Goal: Information Seeking & Learning: Learn about a topic

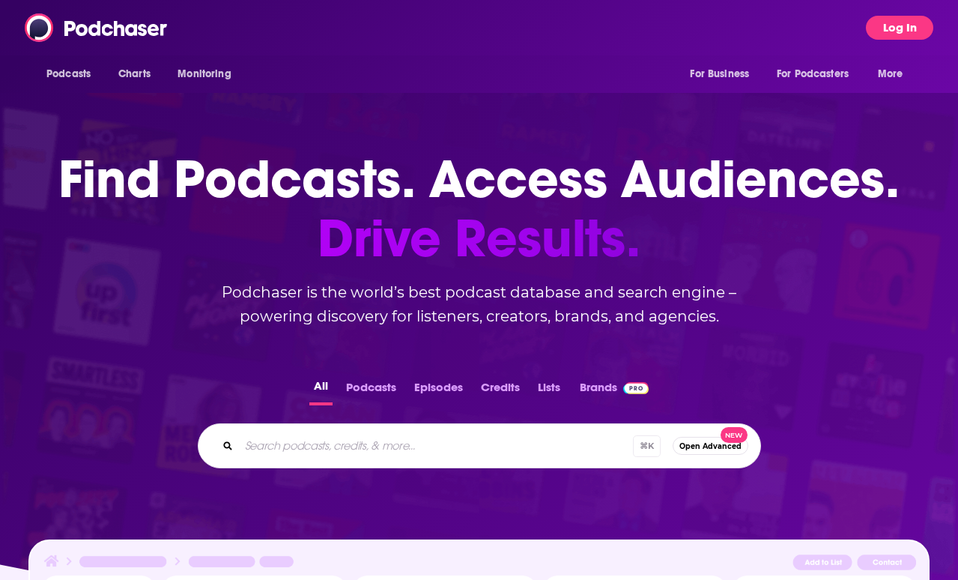
click at [907, 19] on button "Log In" at bounding box center [899, 28] width 67 height 24
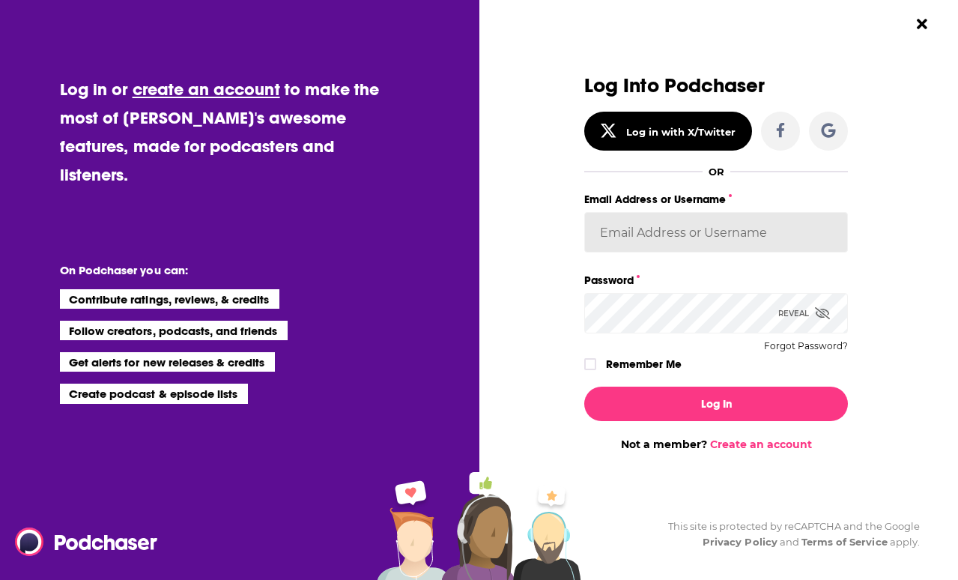
click at [636, 246] on input "Email Address or Username" at bounding box center [716, 232] width 264 height 40
type input "[EMAIL_ADDRESS][DOMAIN_NAME]"
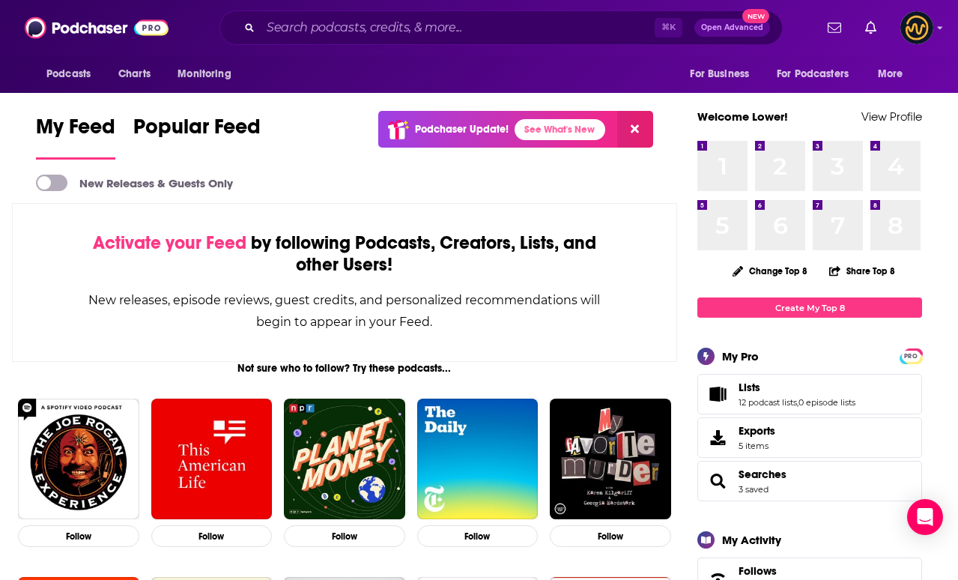
scroll to position [1, 0]
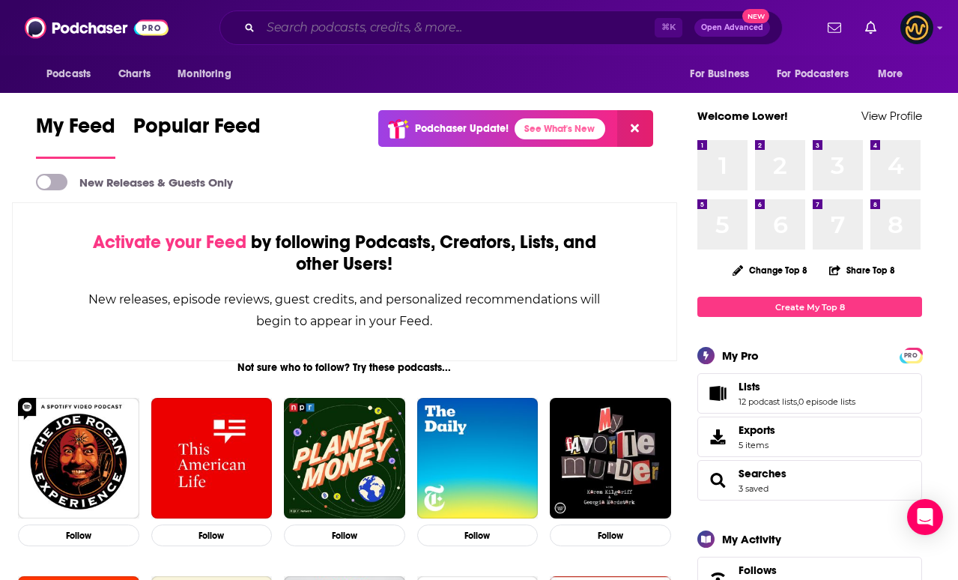
click at [515, 25] on input "Search podcasts, credits, & more..." at bounding box center [458, 28] width 394 height 24
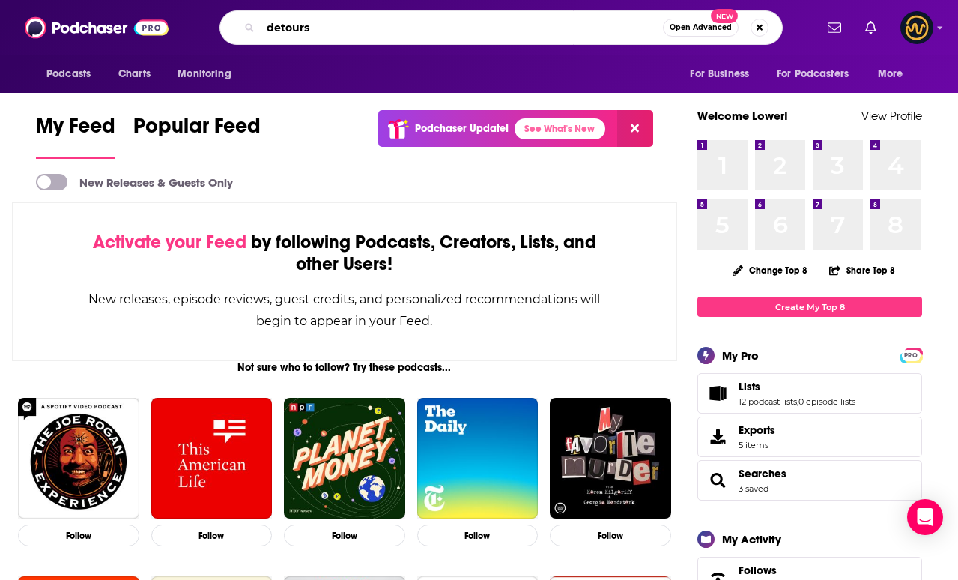
type input "detours"
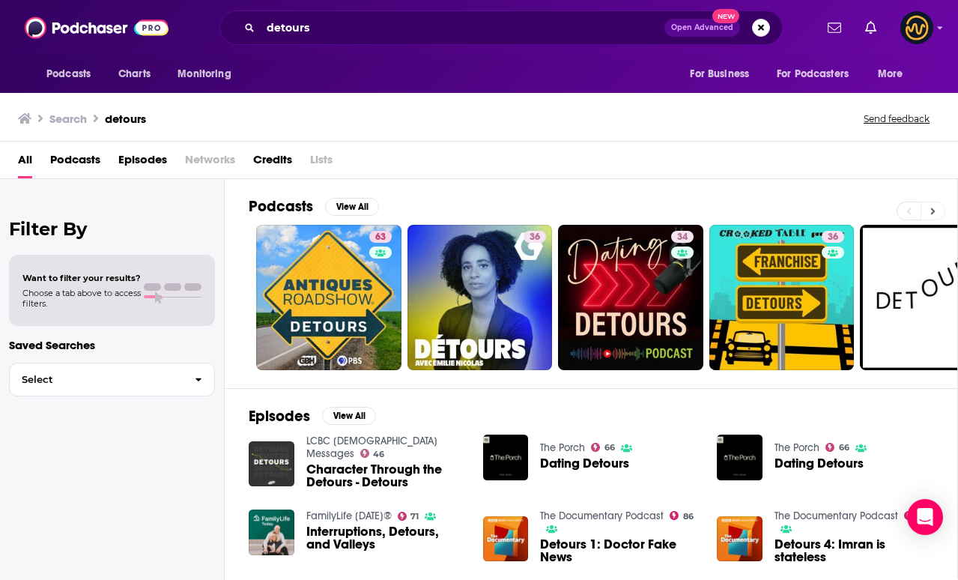
click at [940, 210] on button at bounding box center [932, 210] width 25 height 19
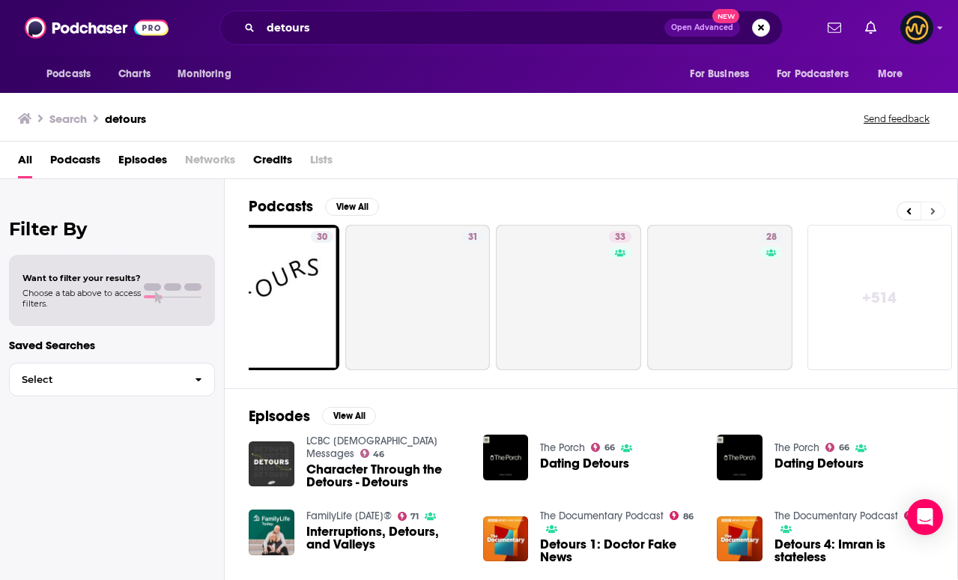
scroll to position [0, 666]
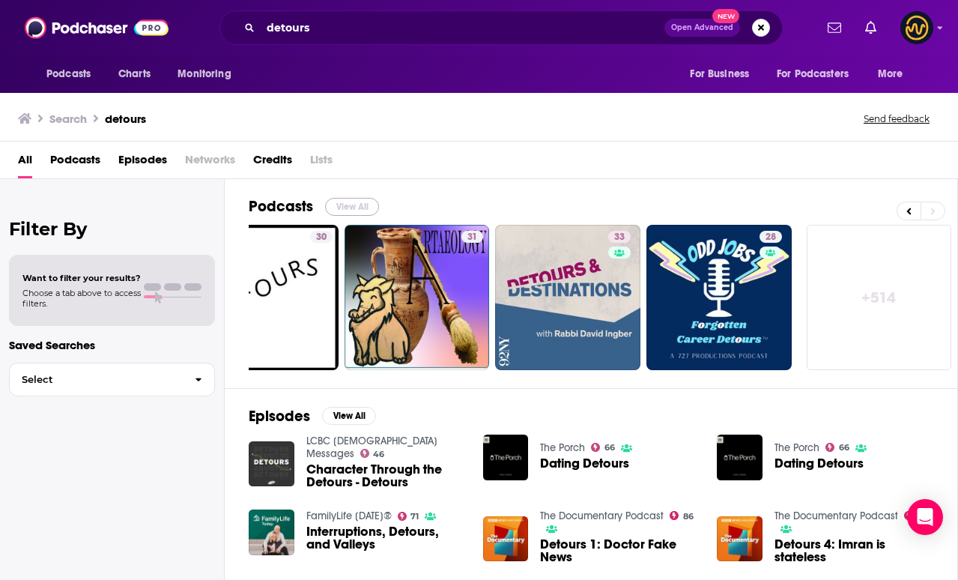
click at [355, 204] on button "View All" at bounding box center [352, 207] width 54 height 18
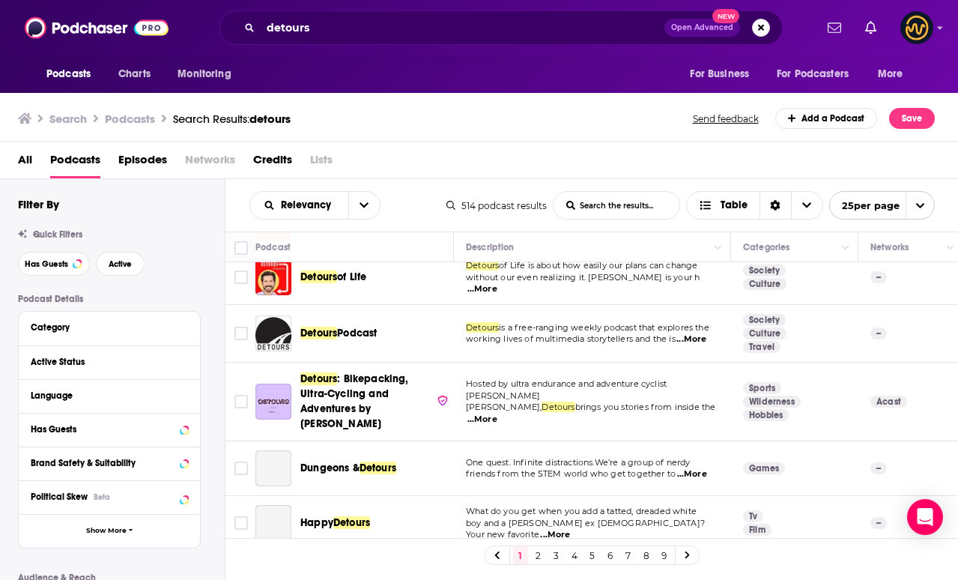
scroll to position [550, 0]
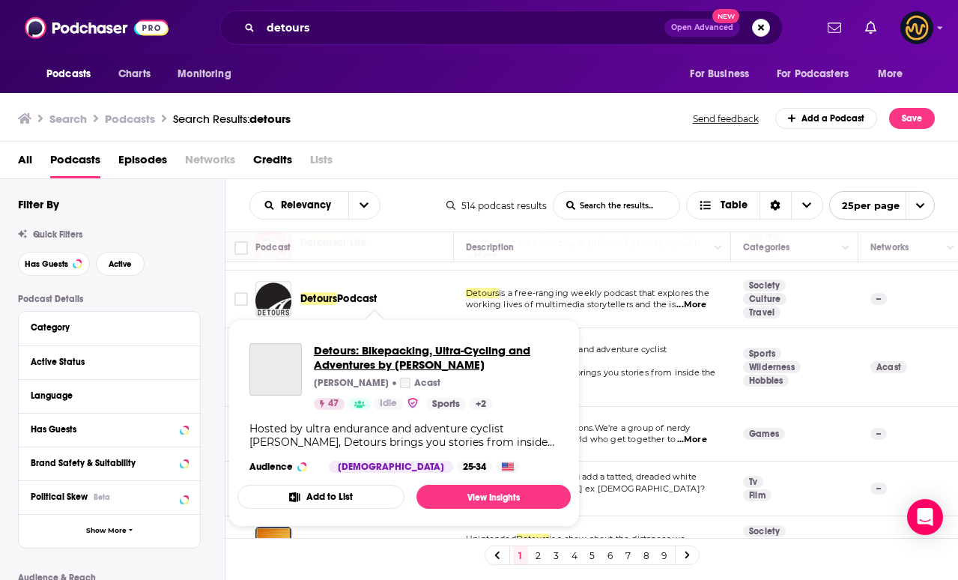
click at [373, 350] on span "Detours: Bikepacking, Ultra-Cycling and Adventures by [PERSON_NAME]" at bounding box center [436, 357] width 245 height 28
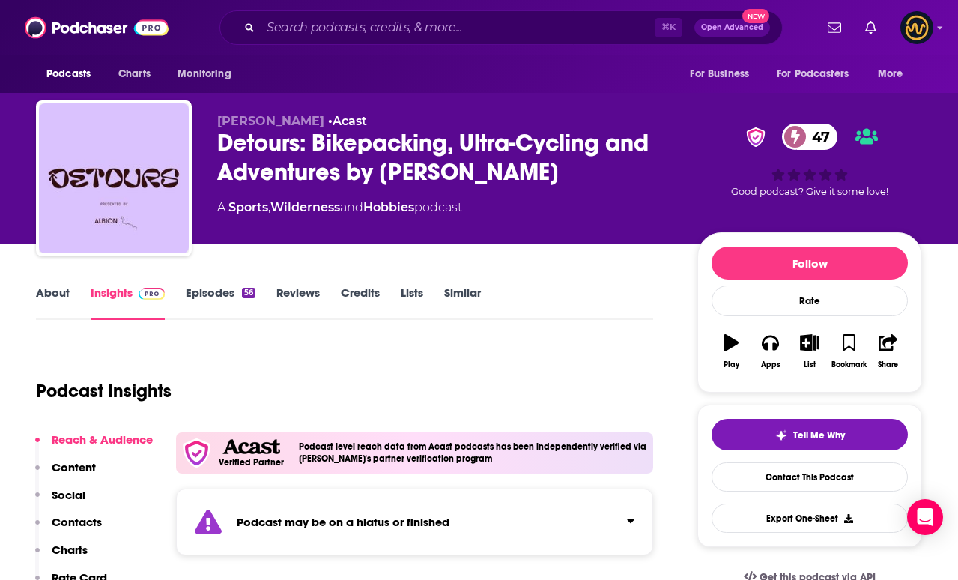
click at [822, 133] on span "47" at bounding box center [817, 137] width 40 height 26
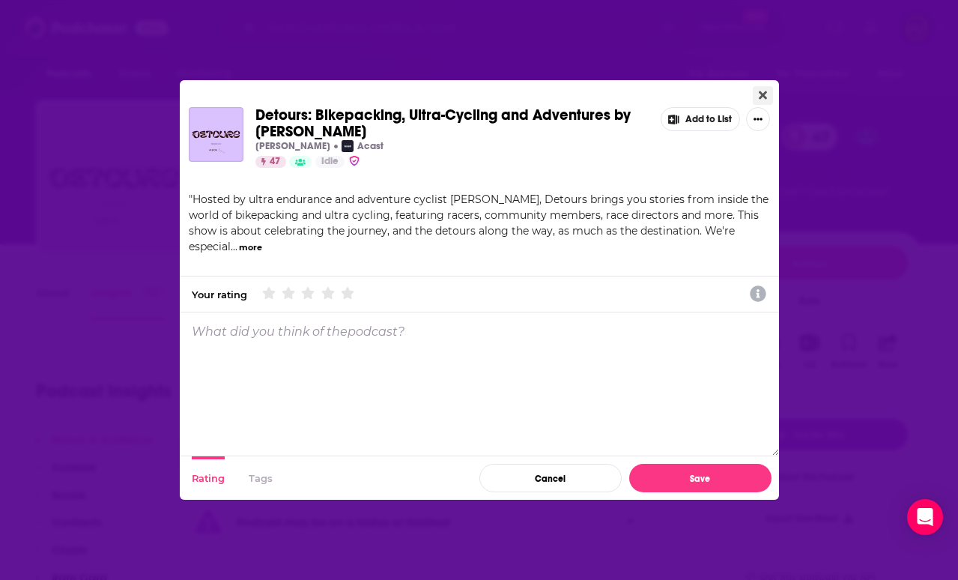
click at [765, 91] on icon "Close" at bounding box center [762, 95] width 8 height 12
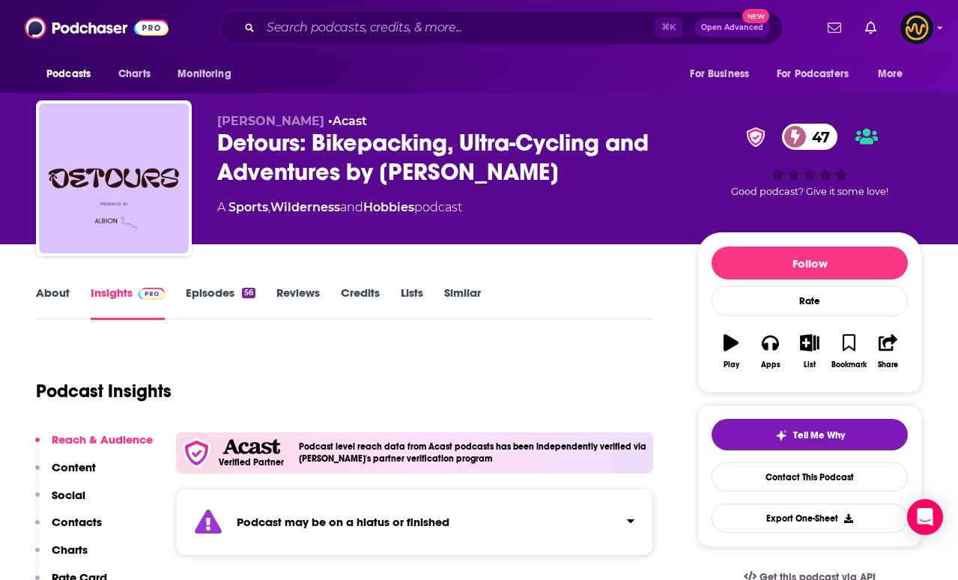
click at [815, 139] on span "47" at bounding box center [817, 137] width 40 height 26
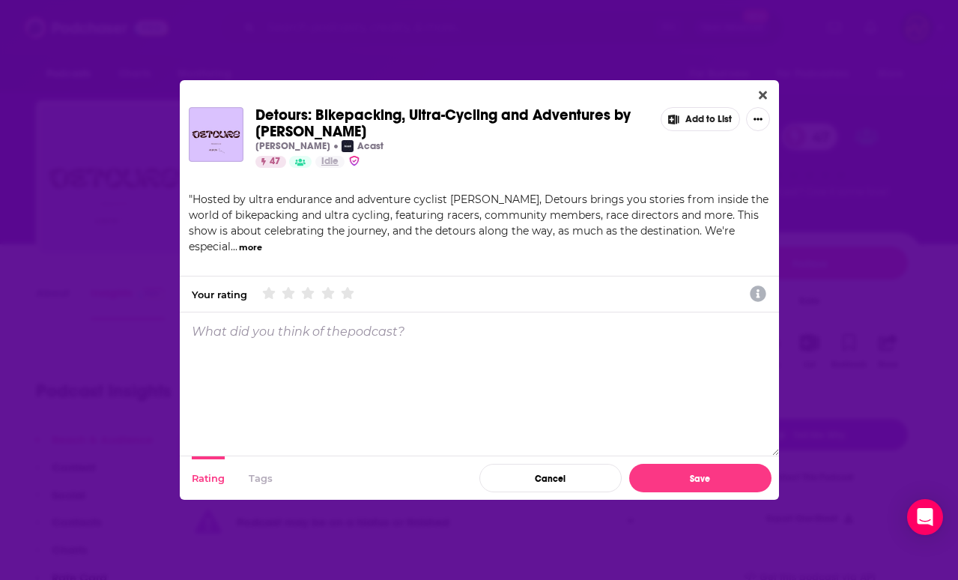
click at [329, 165] on span "Idle" at bounding box center [329, 161] width 17 height 15
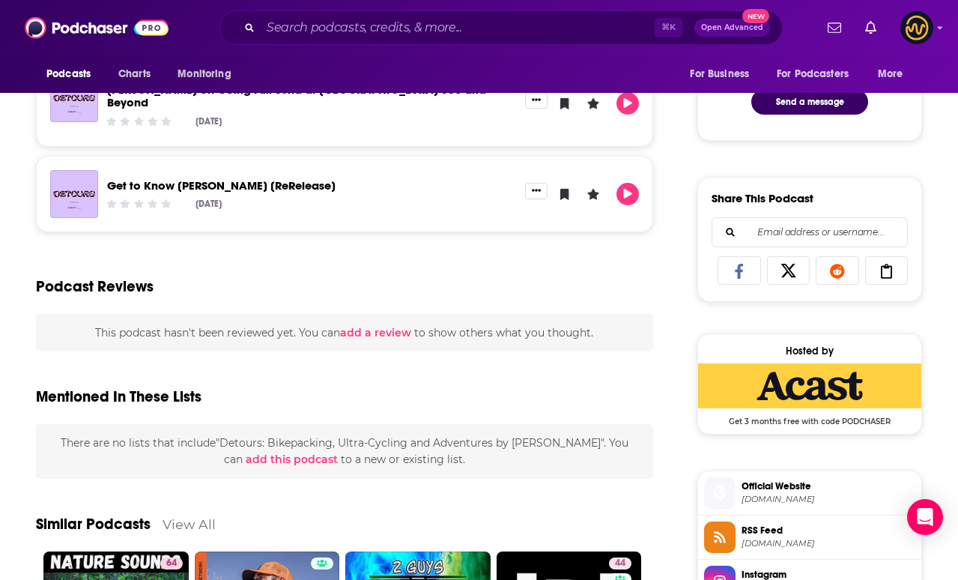
scroll to position [789, 0]
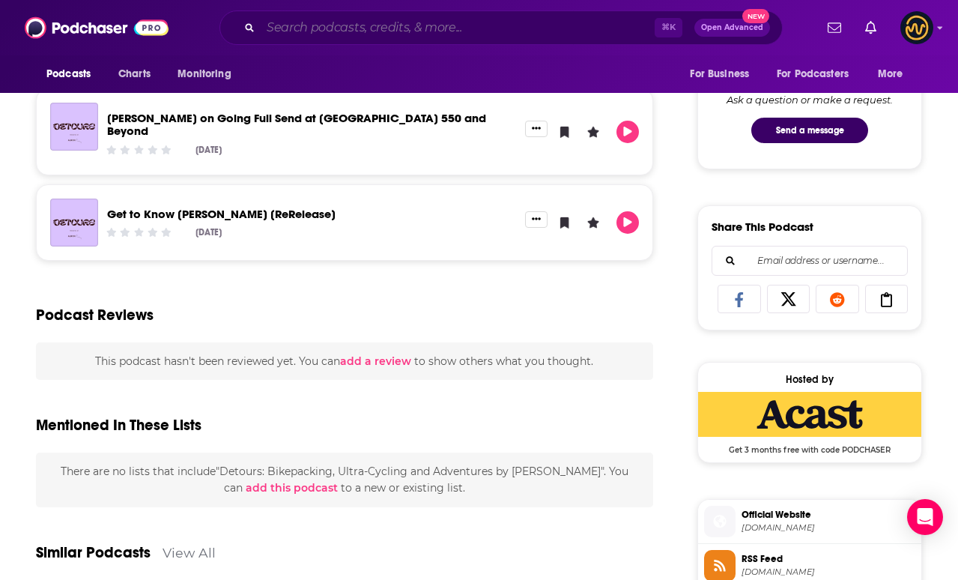
click at [455, 39] on input "Search podcasts, credits, & more..." at bounding box center [458, 28] width 394 height 24
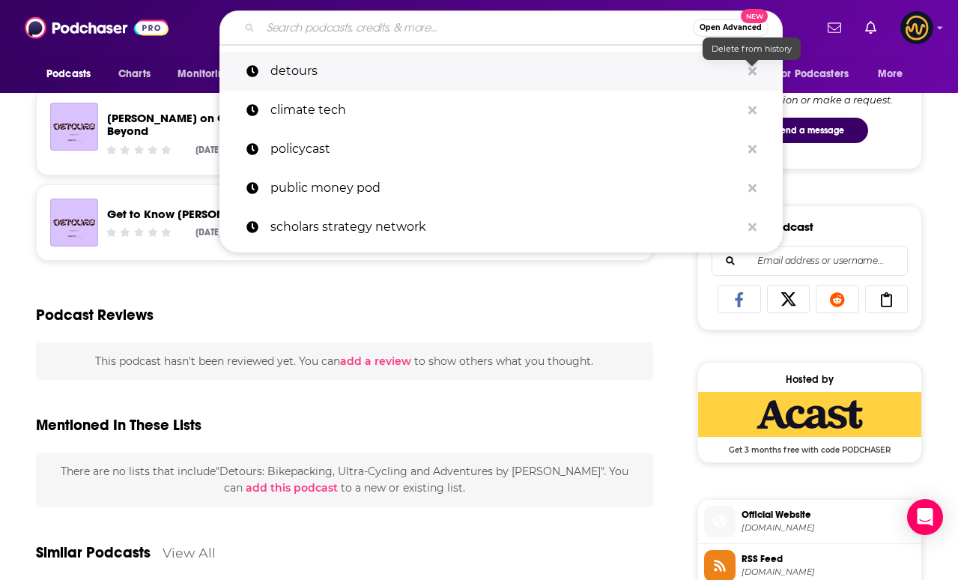
click at [751, 73] on icon "Search podcasts, credits, & more..." at bounding box center [752, 71] width 8 height 12
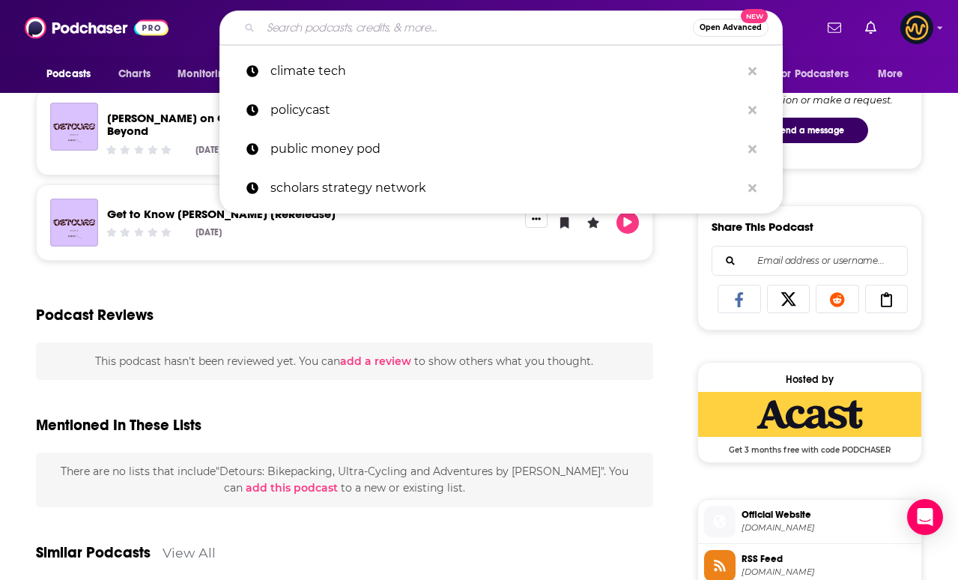
click at [550, 29] on input "Search podcasts, credits, & more..." at bounding box center [477, 28] width 432 height 24
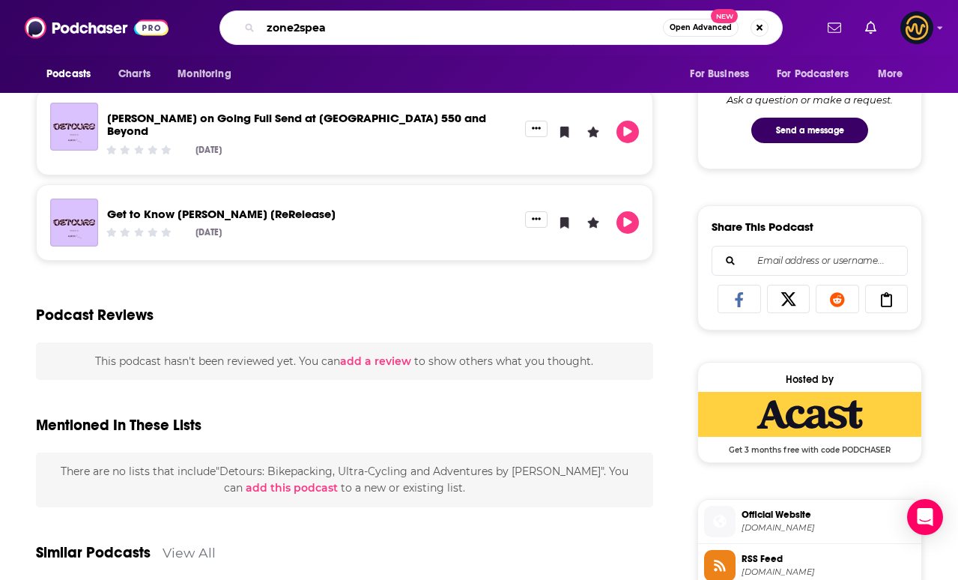
type input "zone2speak"
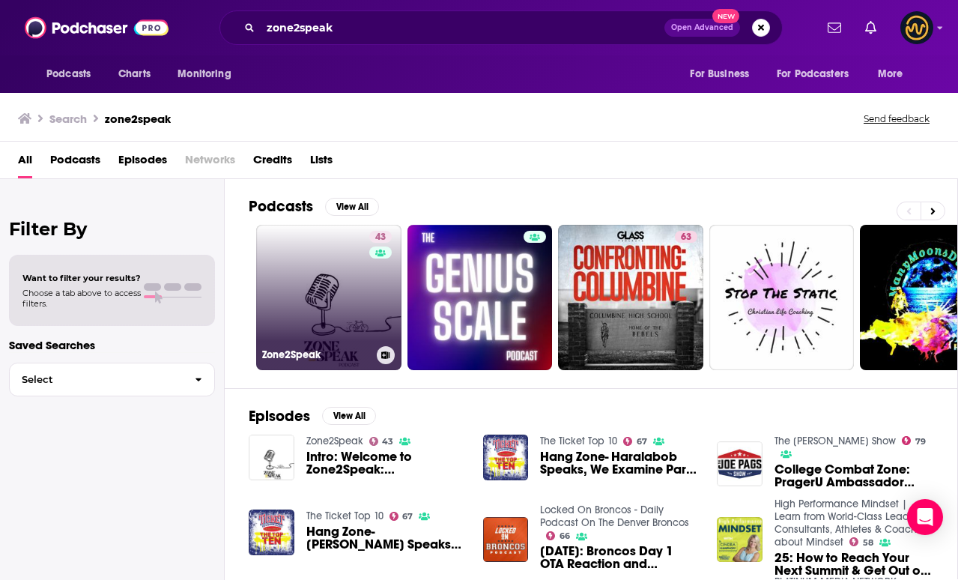
click at [350, 254] on link "43 Zone2Speak" at bounding box center [328, 297] width 145 height 145
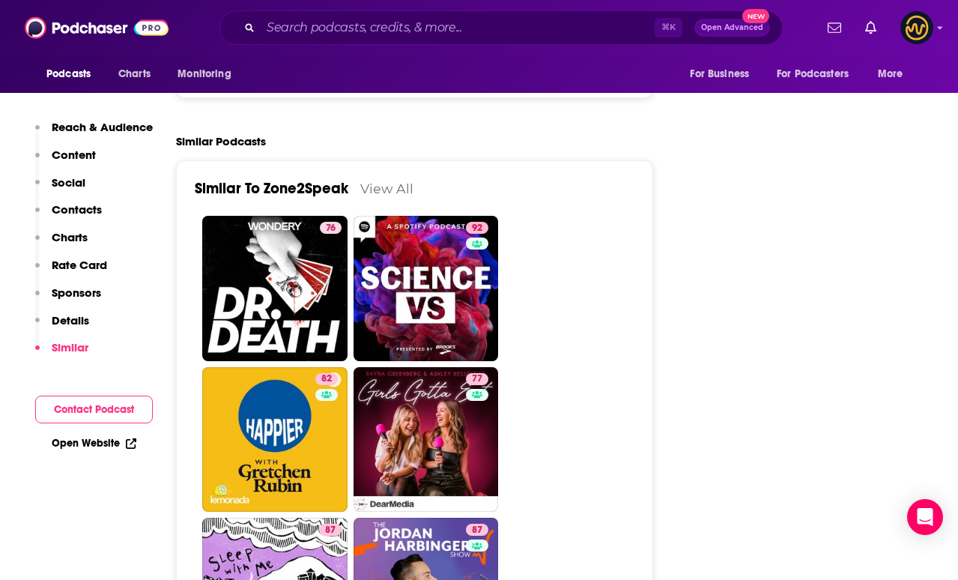
scroll to position [2178, 0]
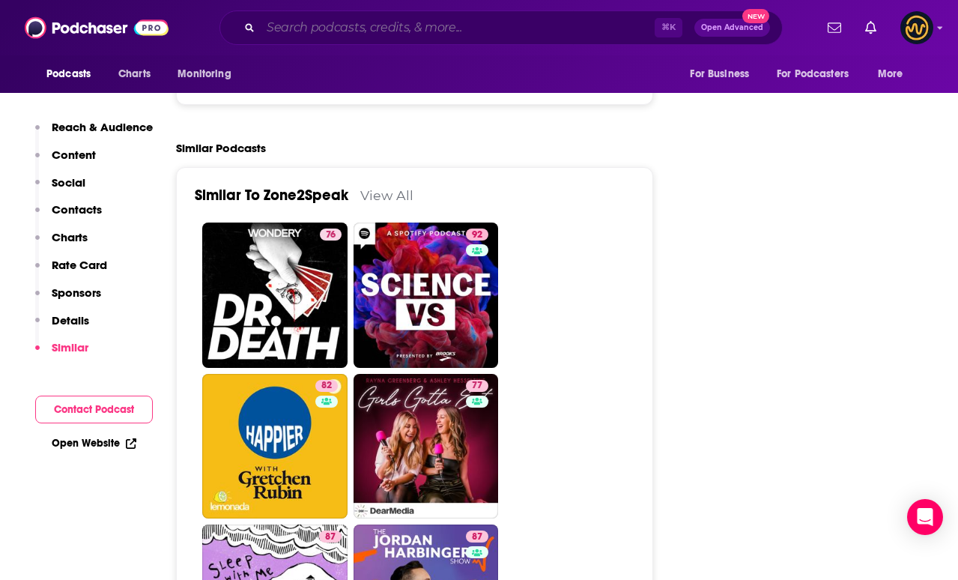
click at [434, 22] on input "Search podcasts, credits, & more..." at bounding box center [458, 28] width 394 height 24
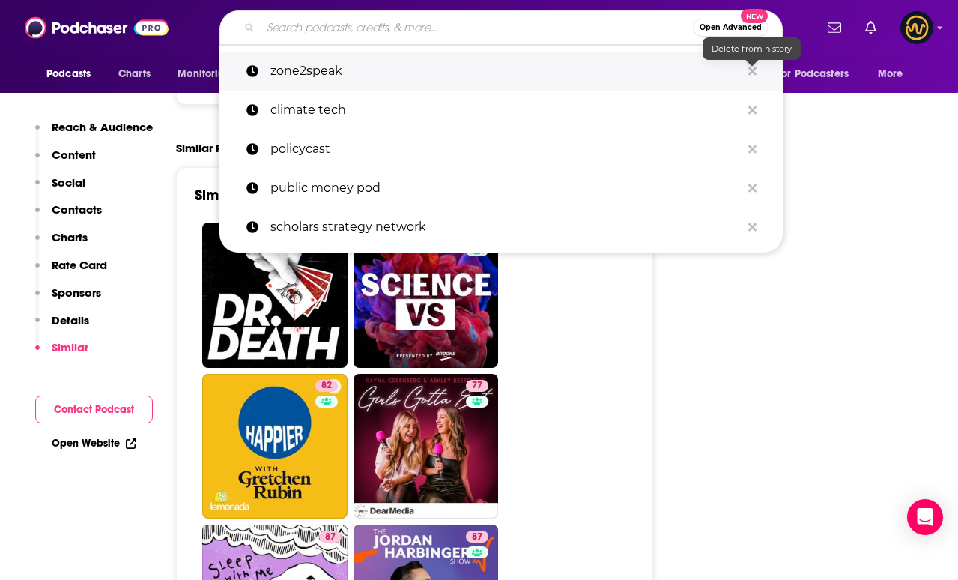
click at [752, 72] on icon "Search podcasts, credits, & more..." at bounding box center [752, 71] width 8 height 12
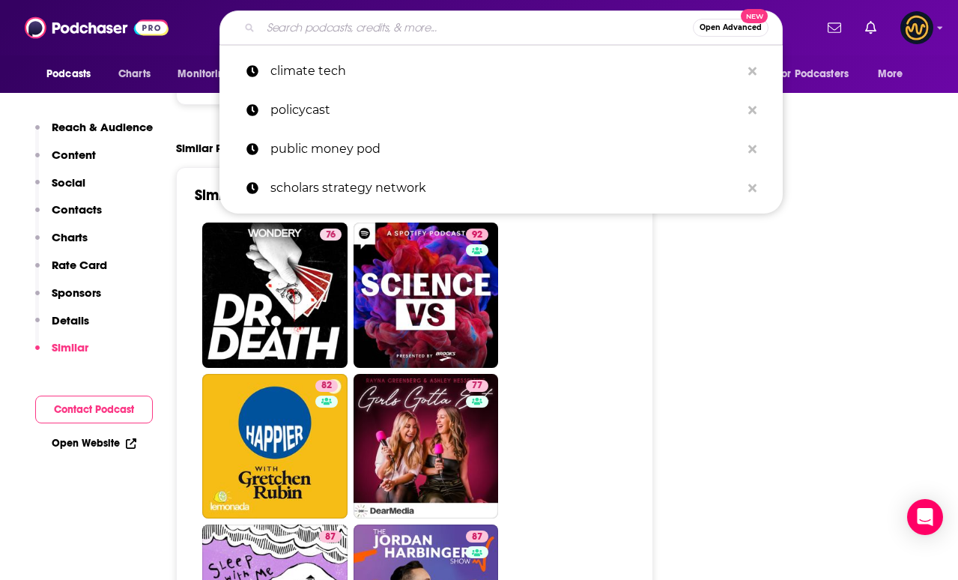
click at [603, 37] on input "Search podcasts, credits, & more..." at bounding box center [477, 28] width 432 height 24
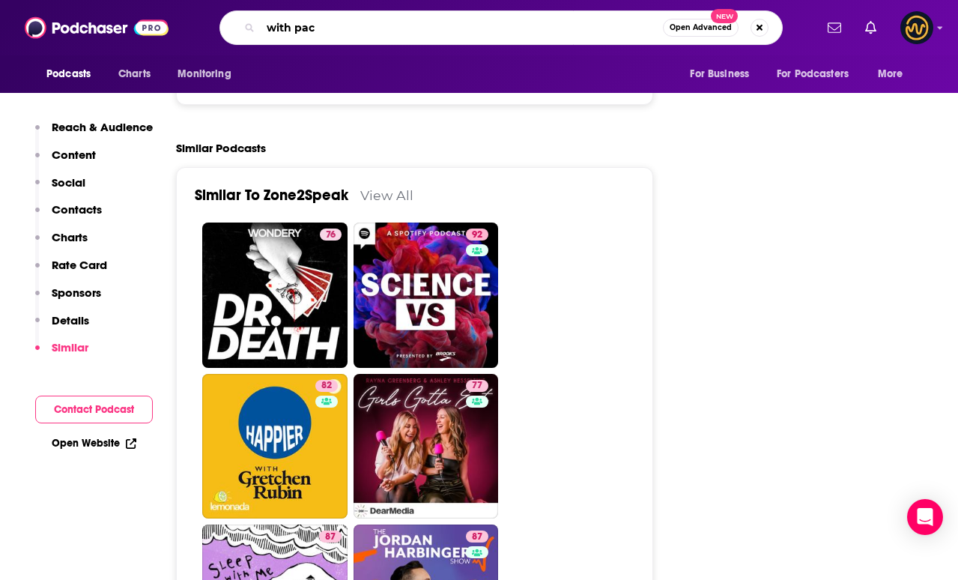
type input "with pace"
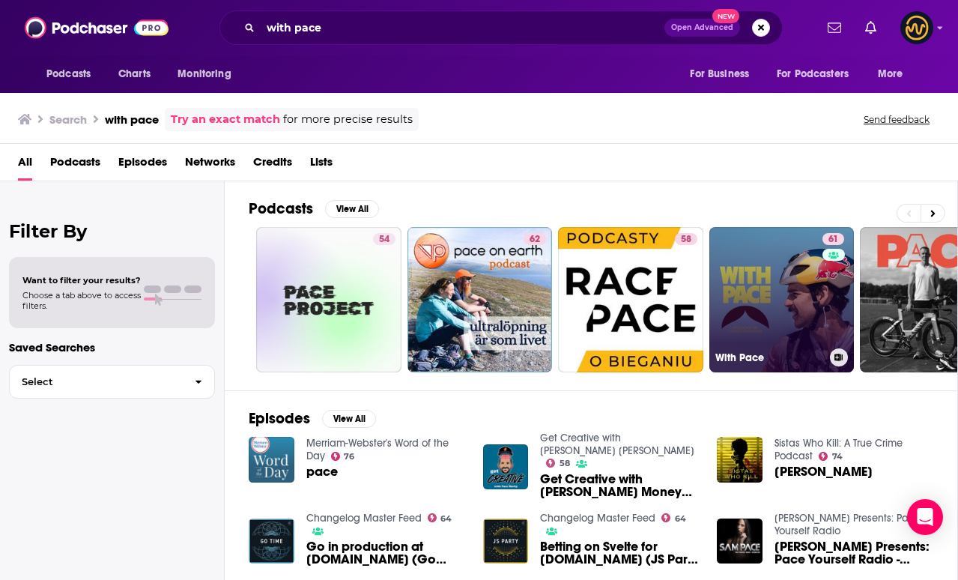
click at [761, 290] on link "61 With Pace" at bounding box center [781, 299] width 145 height 145
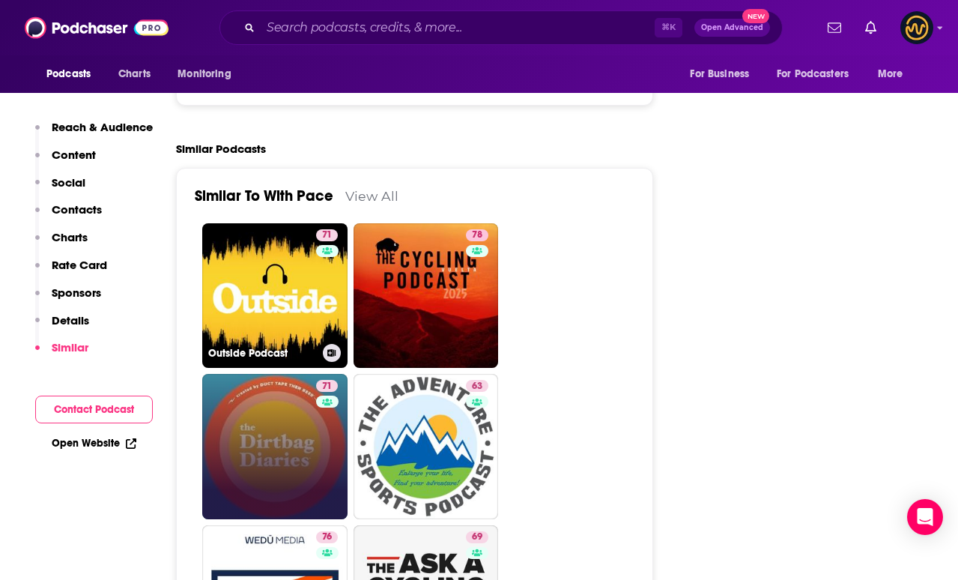
scroll to position [2502, 0]
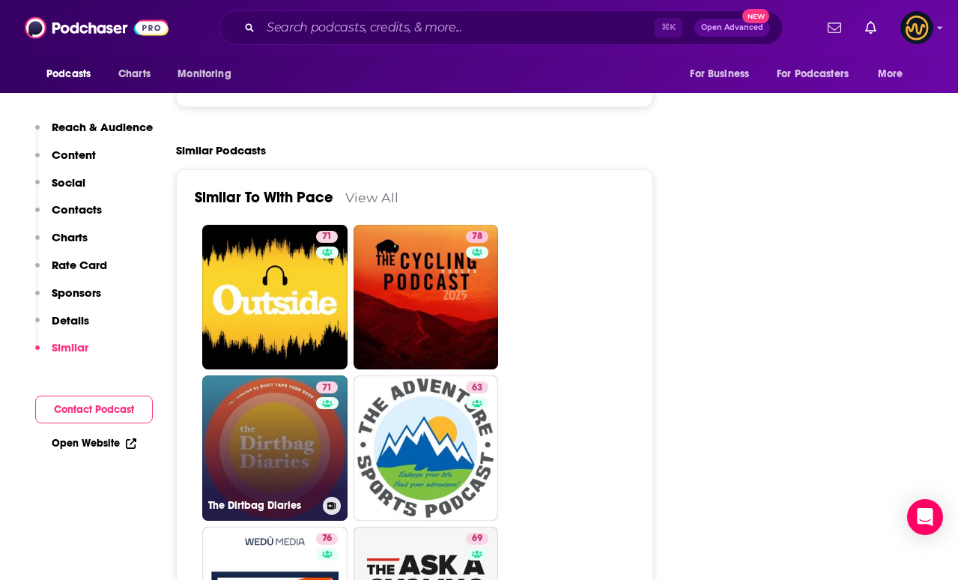
click at [297, 389] on link "71 The Dirtbag Diaries" at bounding box center [274, 447] width 145 height 145
type input "[URL][DOMAIN_NAME]"
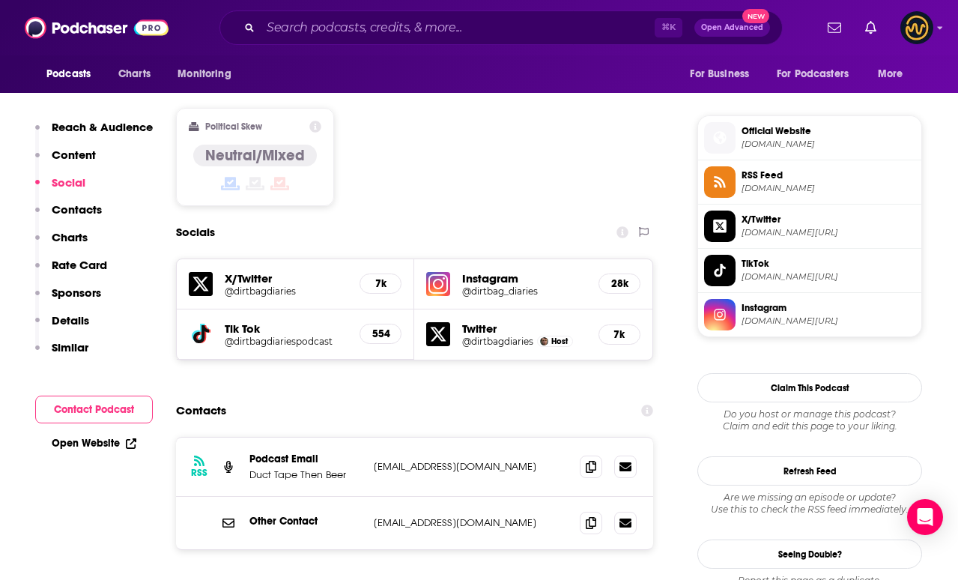
scroll to position [1163, 0]
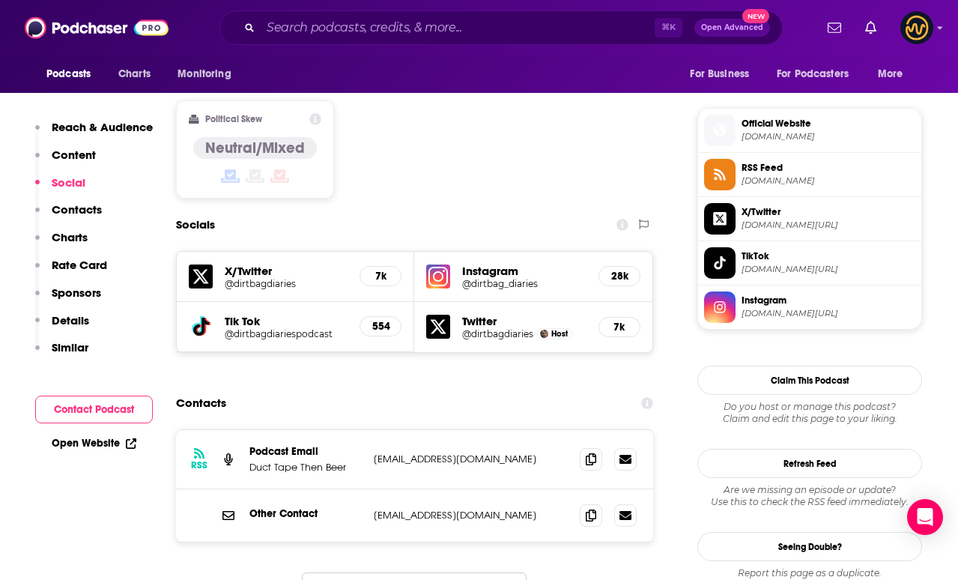
click at [758, 133] on span "Official Website [DOMAIN_NAME]" at bounding box center [825, 130] width 180 height 30
click at [509, 24] on input "Search podcasts, credits, & more..." at bounding box center [458, 28] width 394 height 24
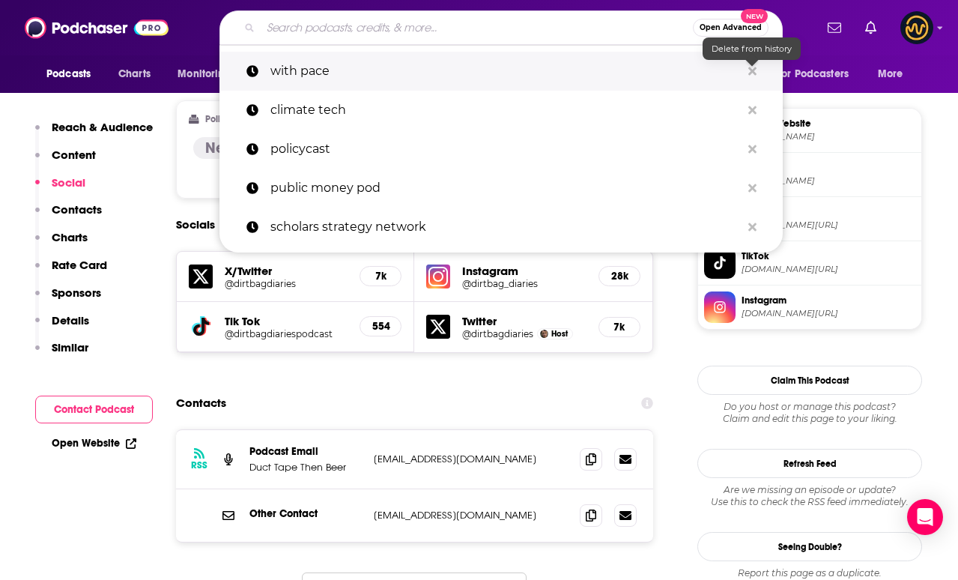
click at [755, 73] on icon "Search podcasts, credits, & more..." at bounding box center [752, 71] width 8 height 8
